Goal: Task Accomplishment & Management: Manage account settings

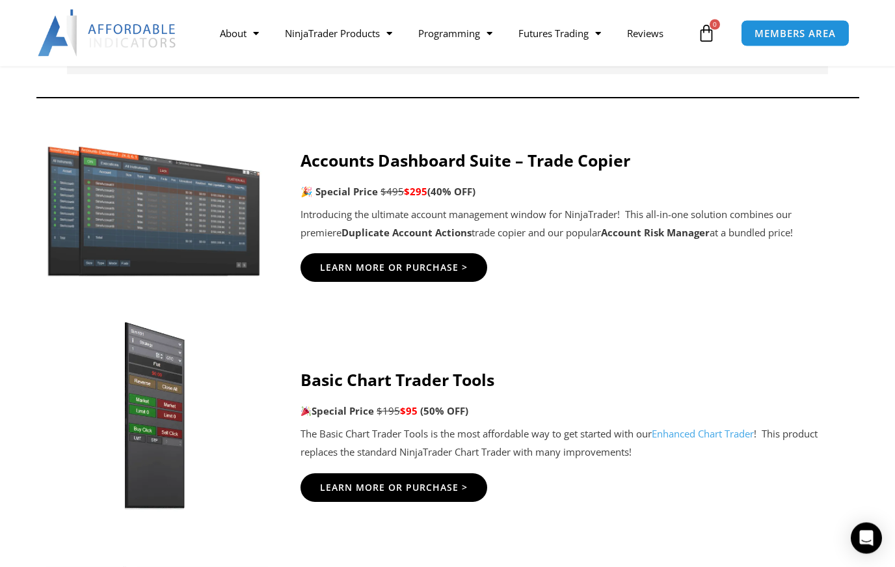
scroll to position [613, 0]
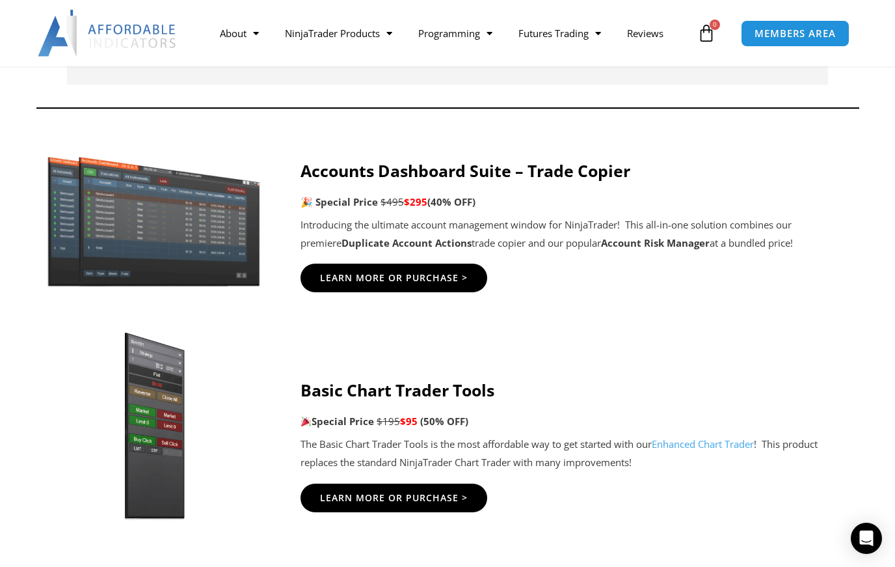
click at [321, 41] on link "NinjaTrader Products" at bounding box center [338, 33] width 133 height 30
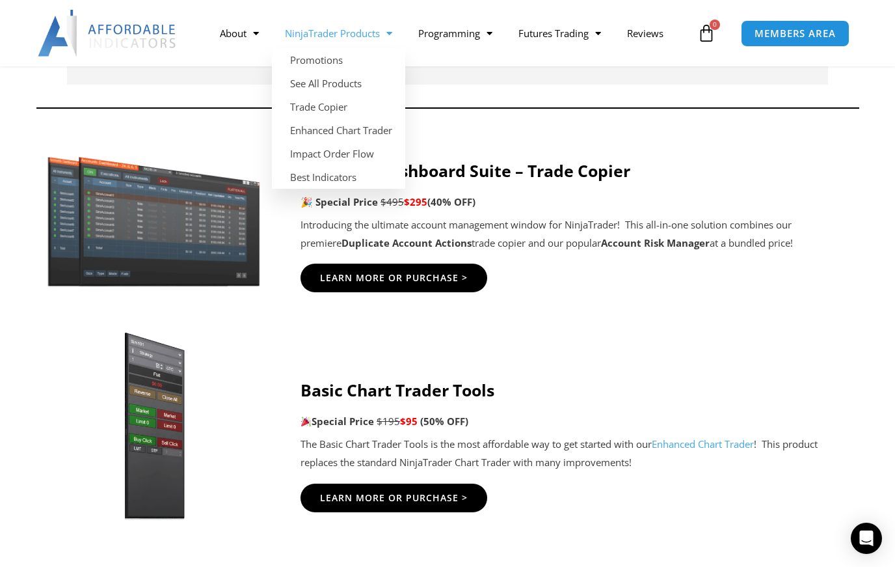
click at [295, 91] on link "See All Products" at bounding box center [338, 83] width 133 height 23
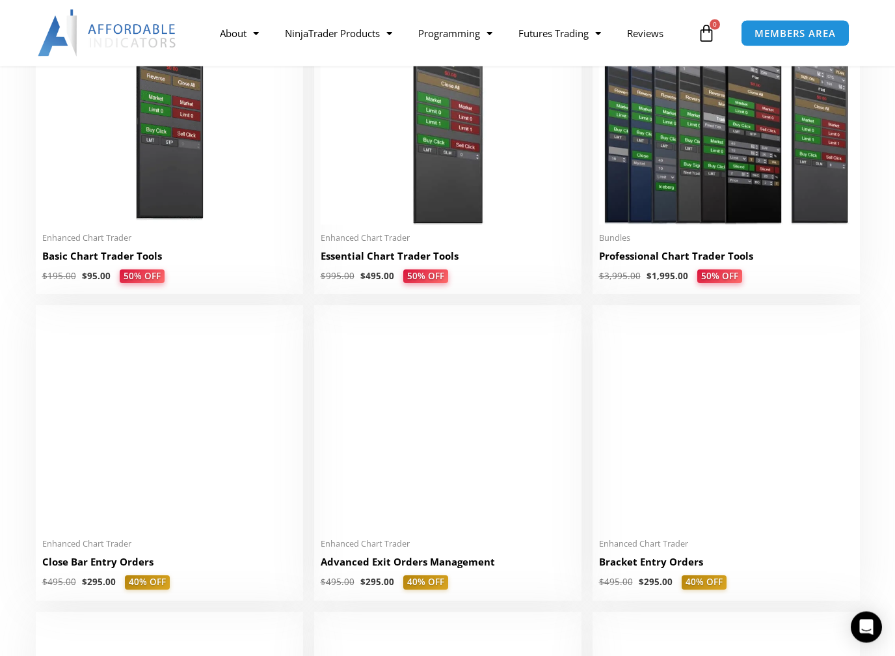
scroll to position [662, 0]
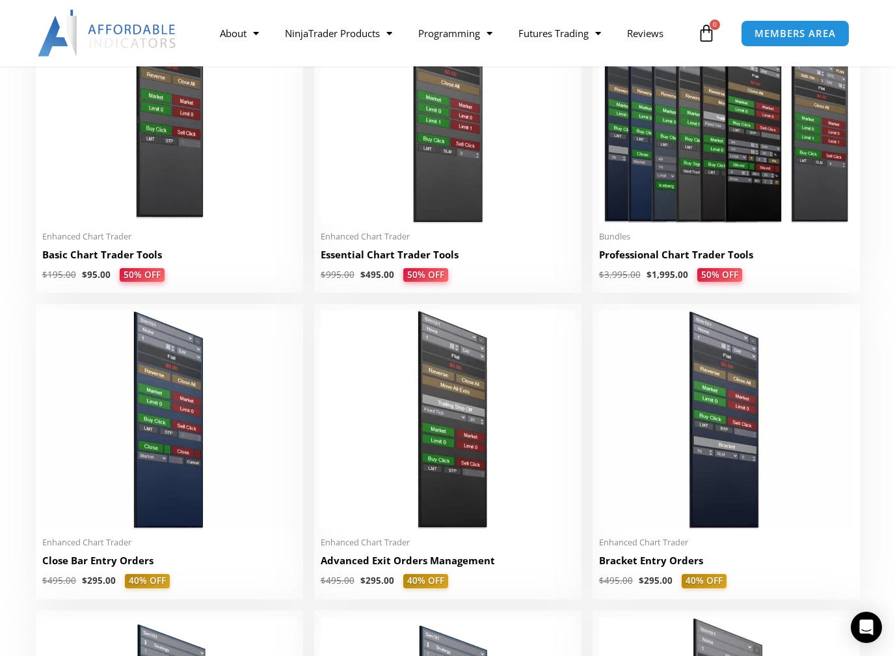
click at [719, 204] on img at bounding box center [726, 114] width 254 height 219
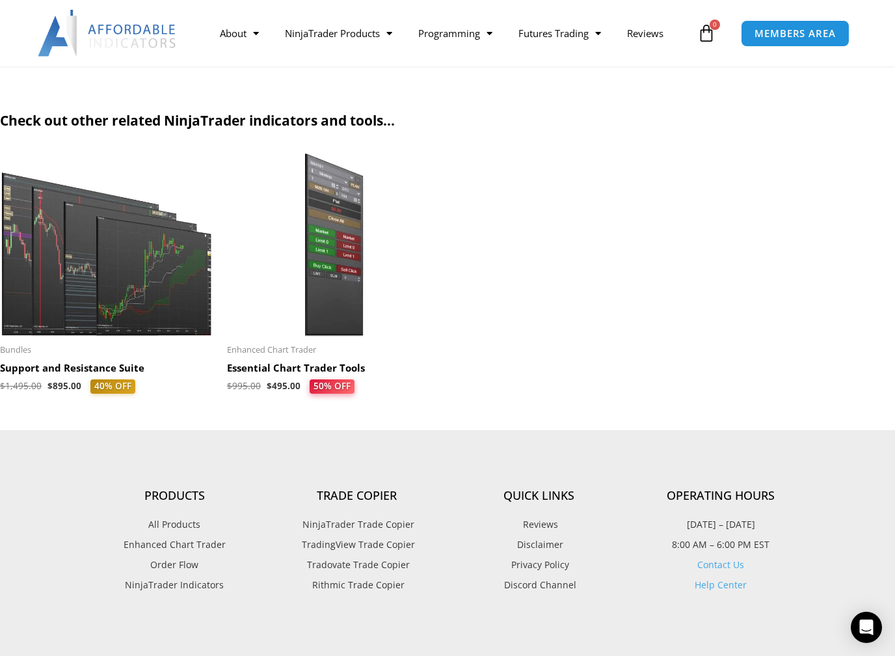
scroll to position [1468, 0]
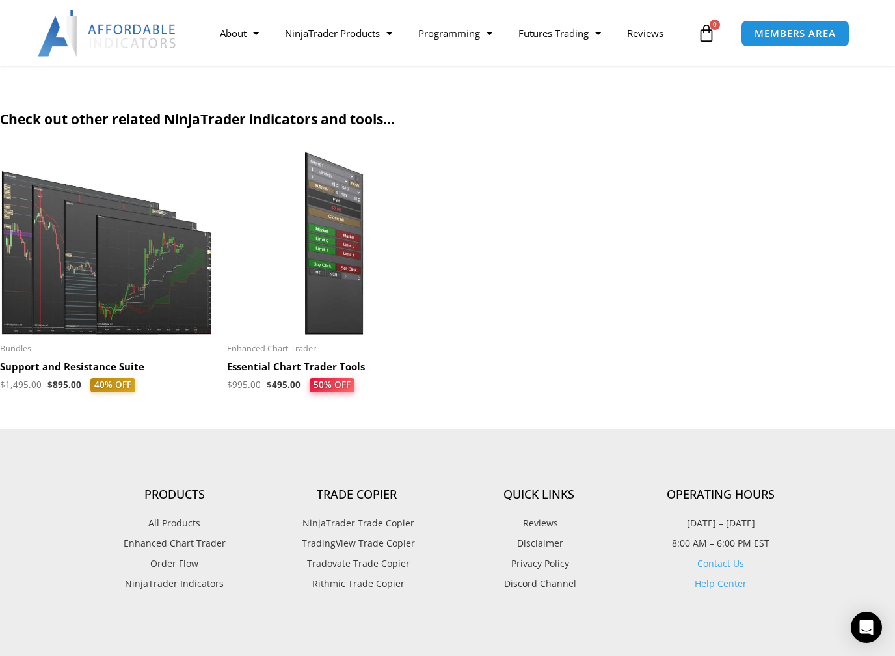
click at [789, 33] on span "MEMBERS AREA" at bounding box center [795, 34] width 81 height 10
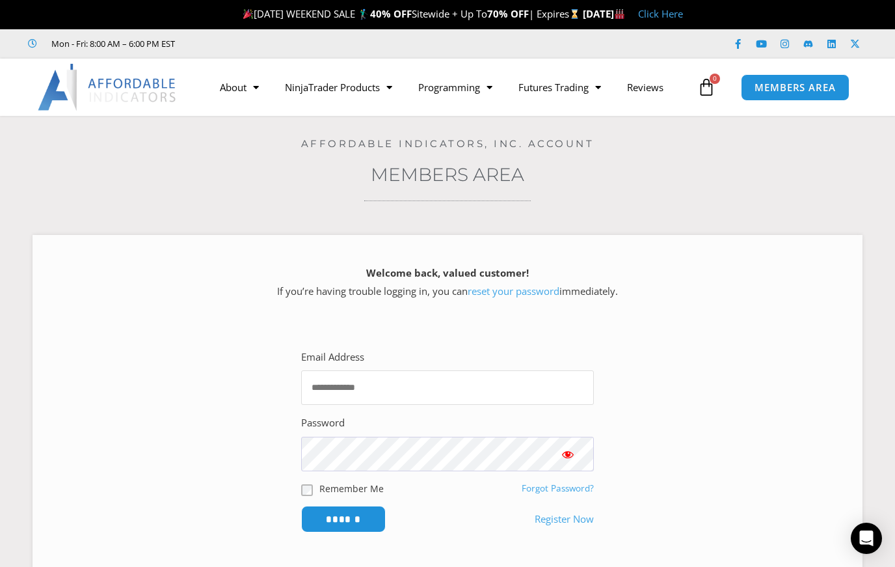
click at [515, 387] on input "Email Address" at bounding box center [447, 387] width 293 height 34
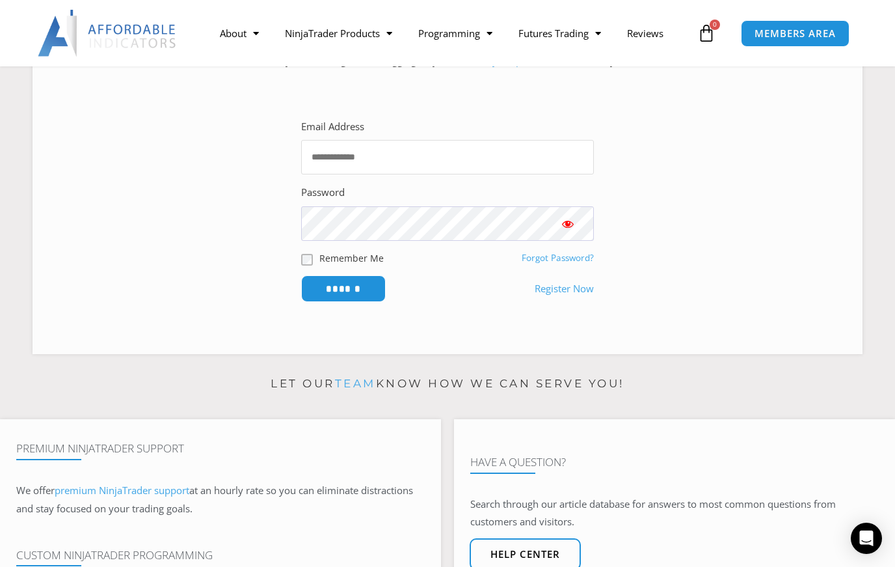
scroll to position [239, 0]
click at [478, 156] on input "Email Address" at bounding box center [447, 158] width 293 height 34
type input "**********"
click at [362, 286] on input "******" at bounding box center [343, 288] width 85 height 27
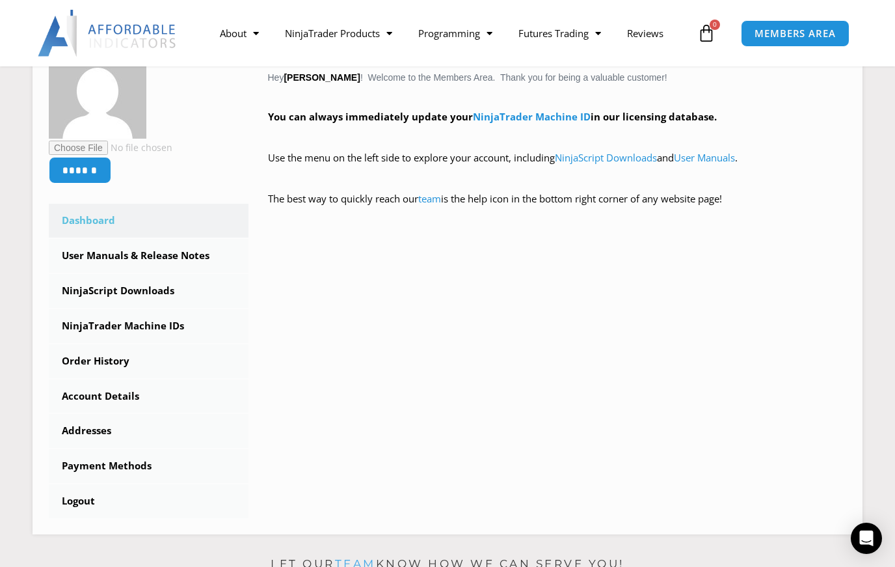
scroll to position [251, 0]
click at [90, 246] on link "User Manuals & Release Notes" at bounding box center [149, 256] width 200 height 34
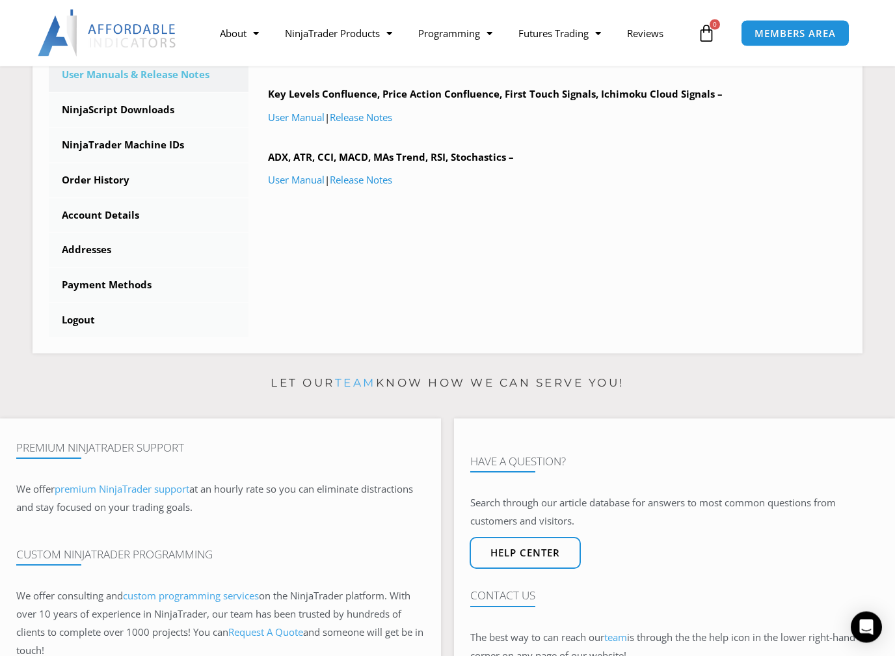
scroll to position [411, 0]
click at [101, 212] on link "Account Details" at bounding box center [149, 215] width 200 height 34
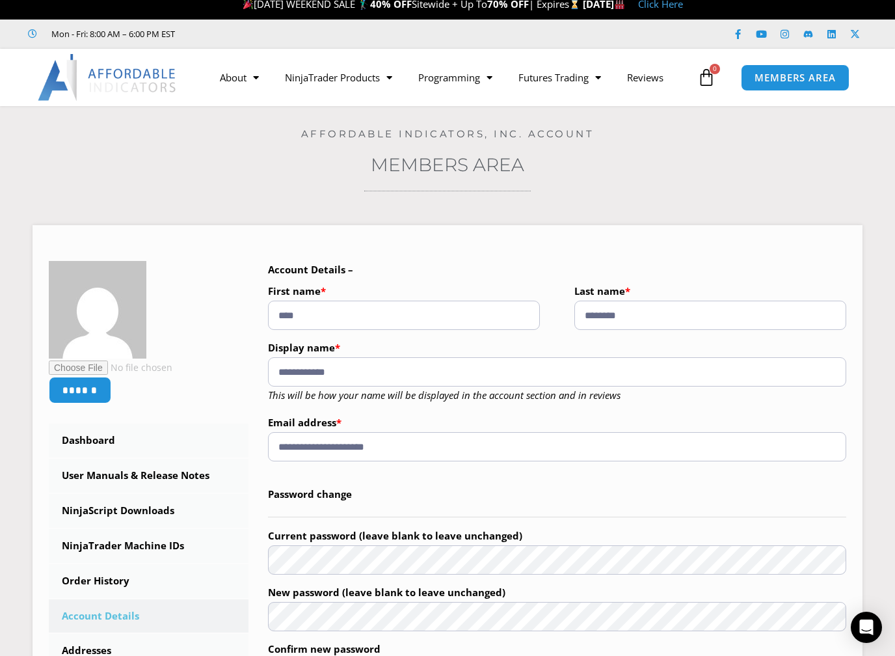
scroll to position [27, 0]
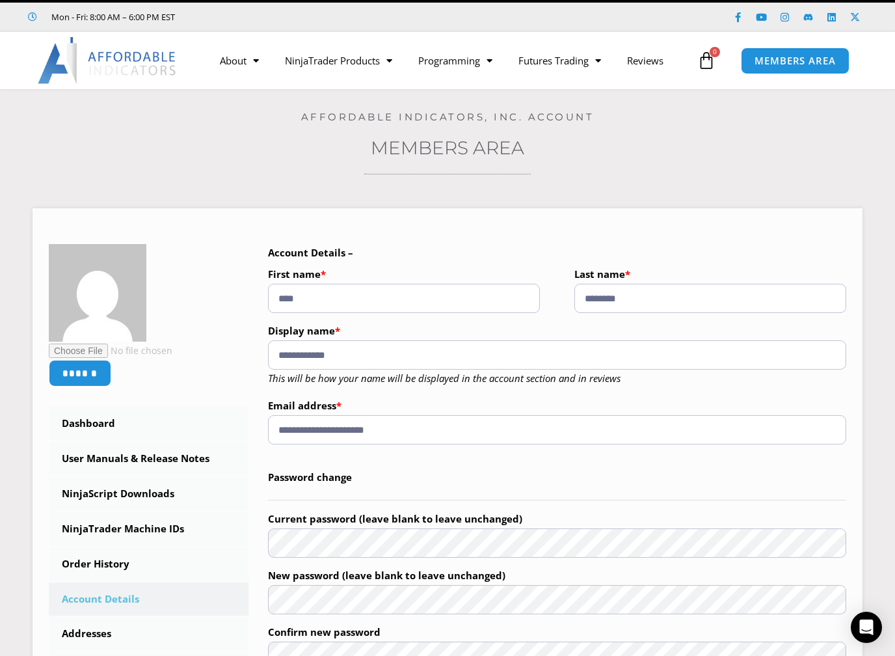
click at [82, 423] on link "Dashboard" at bounding box center [149, 424] width 200 height 34
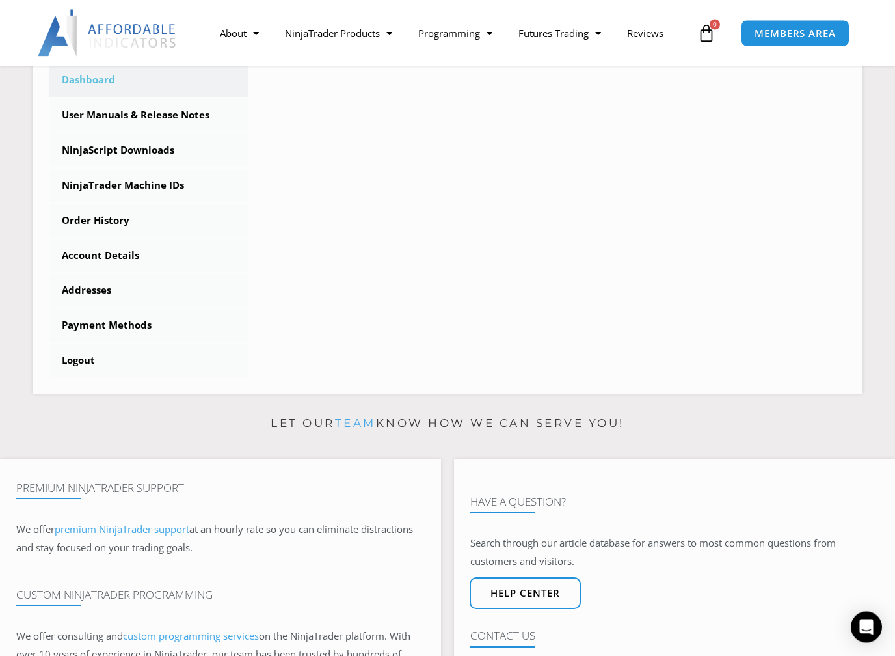
scroll to position [383, 0]
click at [81, 213] on link "Order History" at bounding box center [149, 221] width 200 height 34
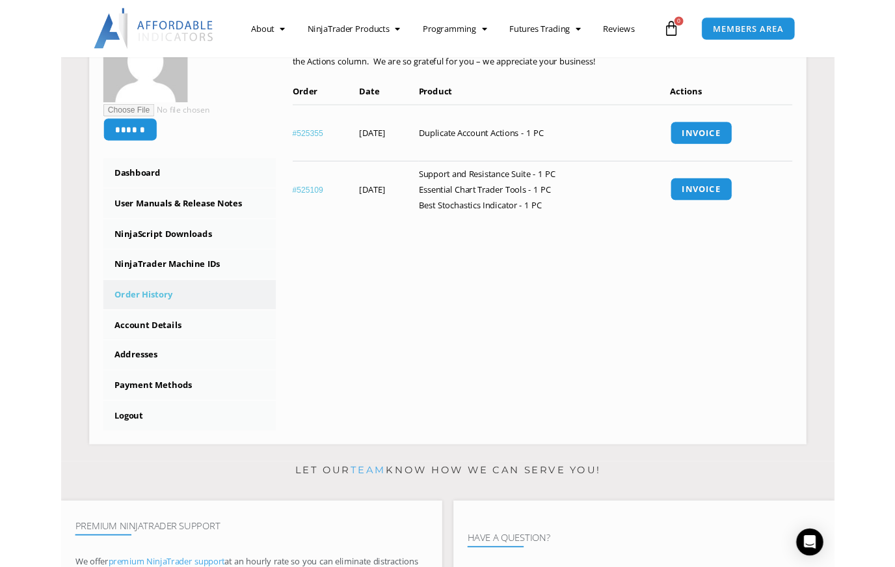
scroll to position [251, 0]
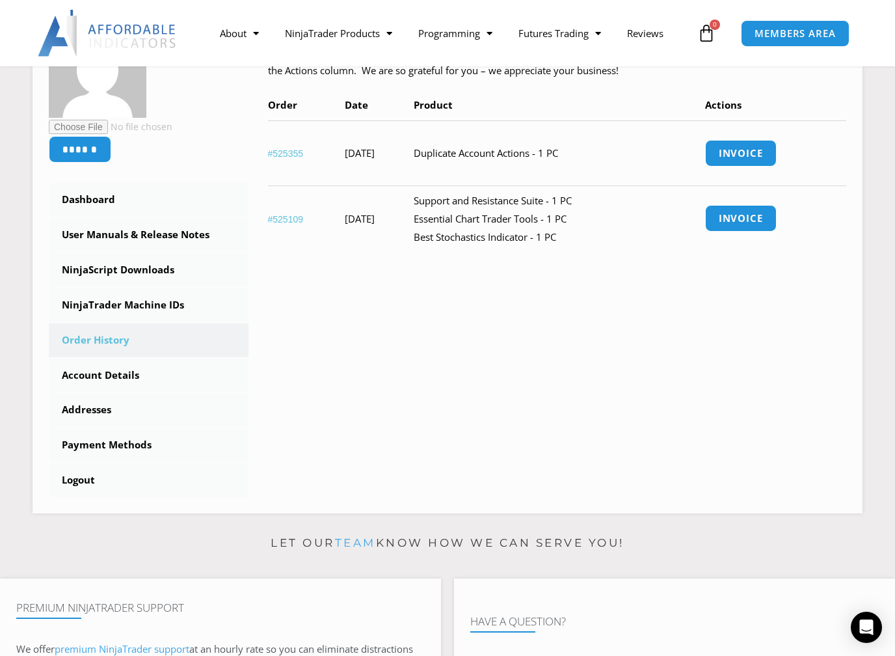
click at [760, 216] on link "Invoice" at bounding box center [741, 218] width 72 height 27
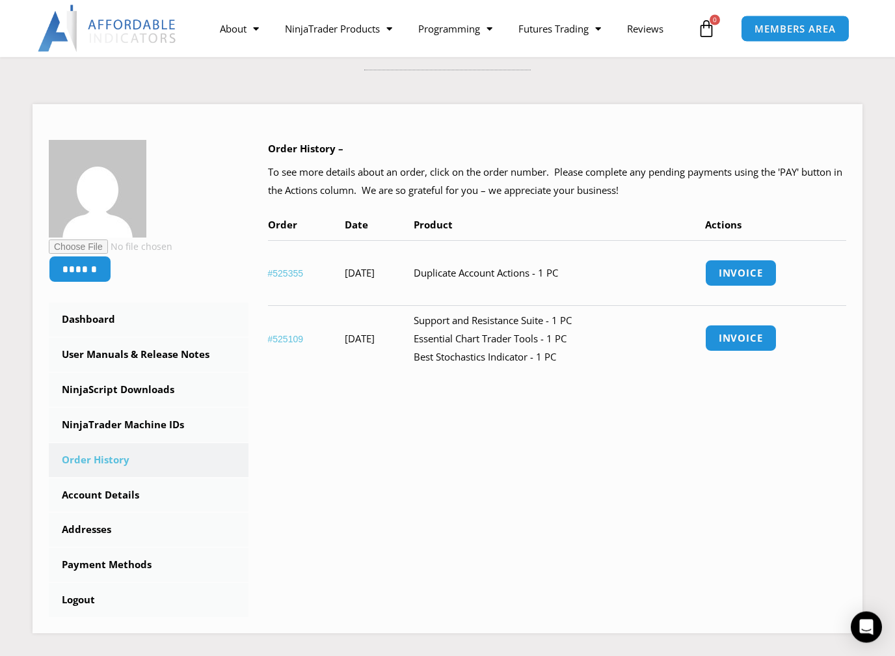
scroll to position [131, 0]
click at [74, 383] on link "NinjaScript Downloads" at bounding box center [149, 390] width 200 height 34
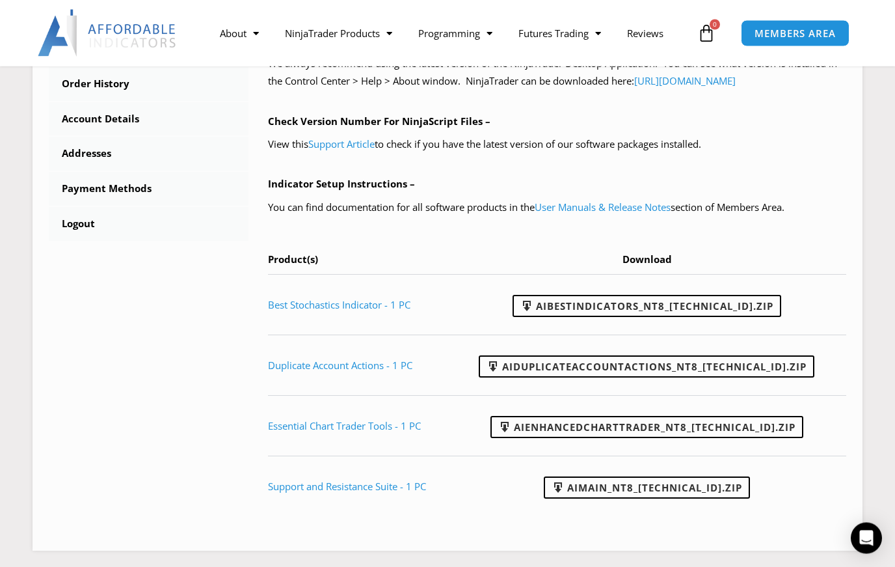
scroll to position [508, 0]
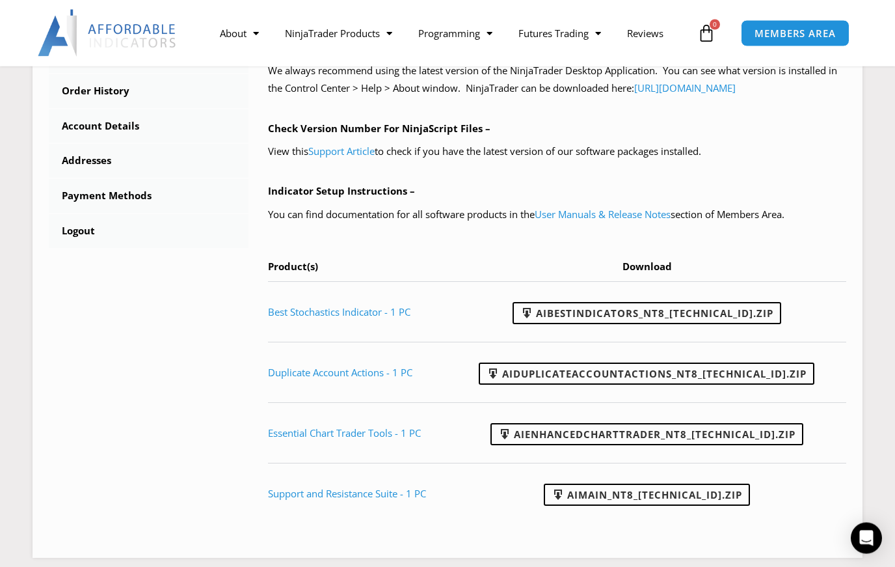
click at [349, 158] on link "Support Article" at bounding box center [341, 151] width 66 height 13
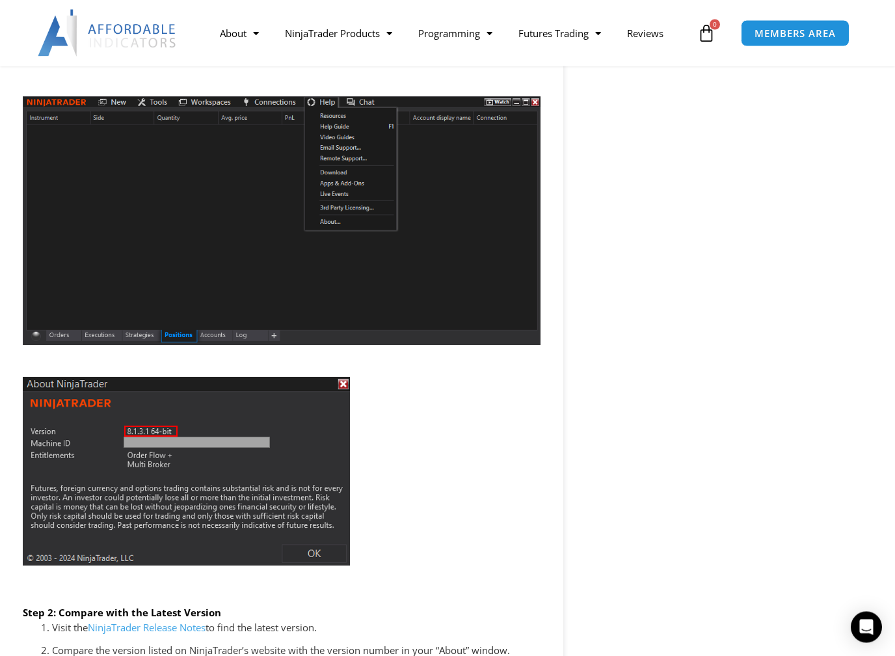
scroll to position [1535, 0]
